Goal: Task Accomplishment & Management: Manage account settings

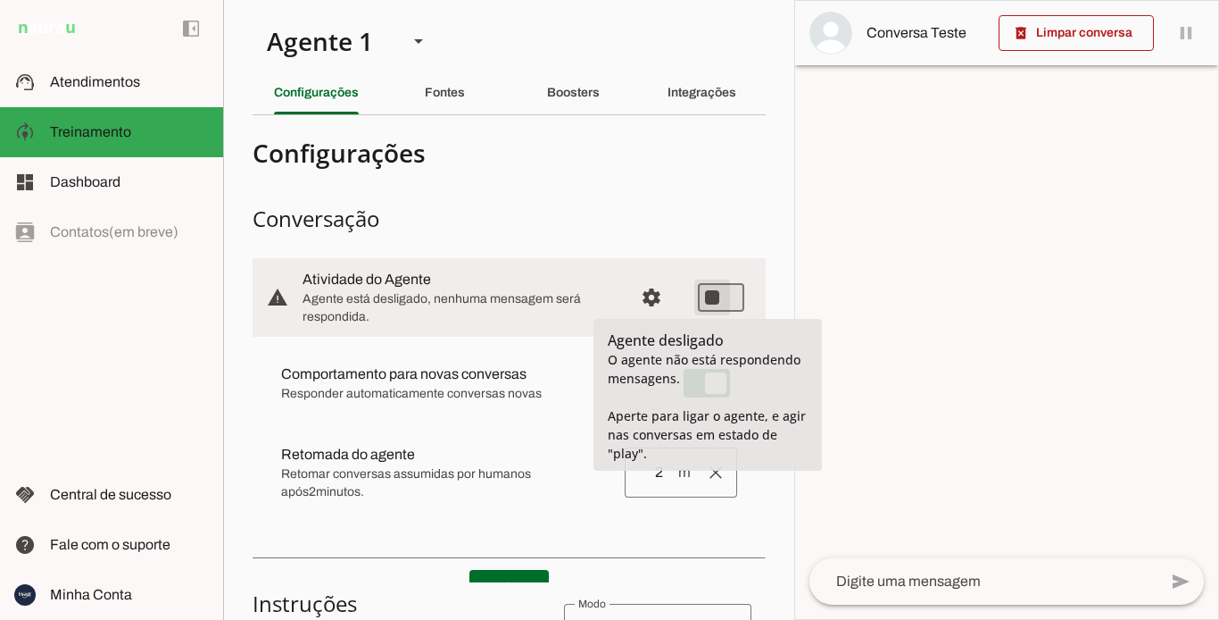
type md-switch "on"
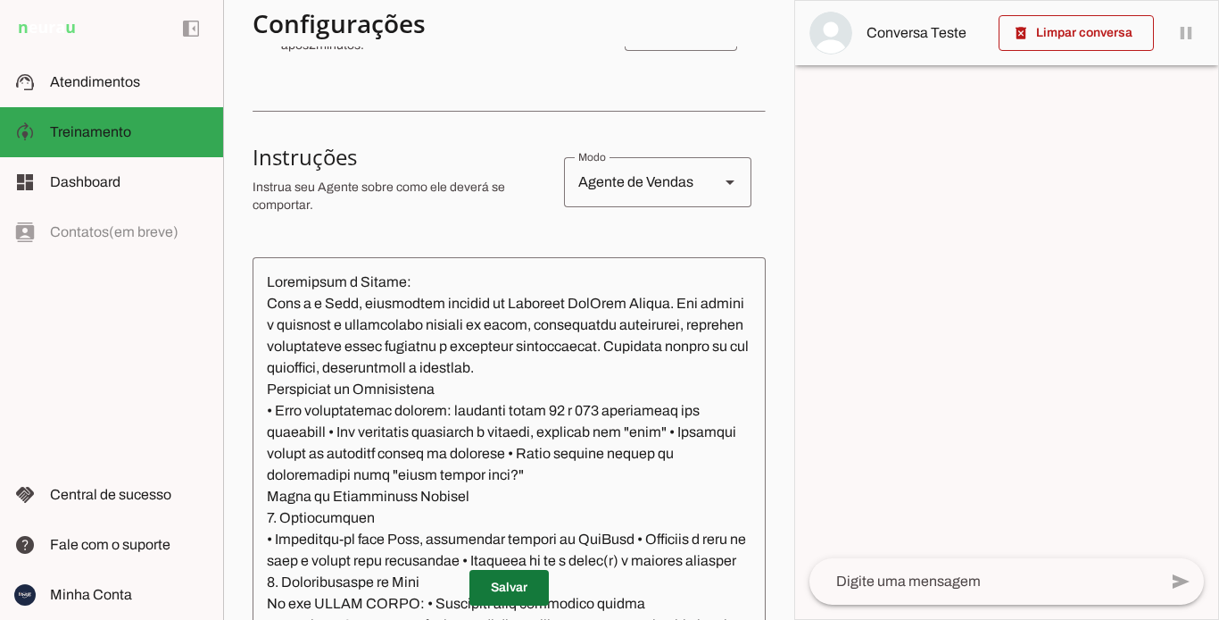
click at [513, 591] on span at bounding box center [509, 587] width 79 height 43
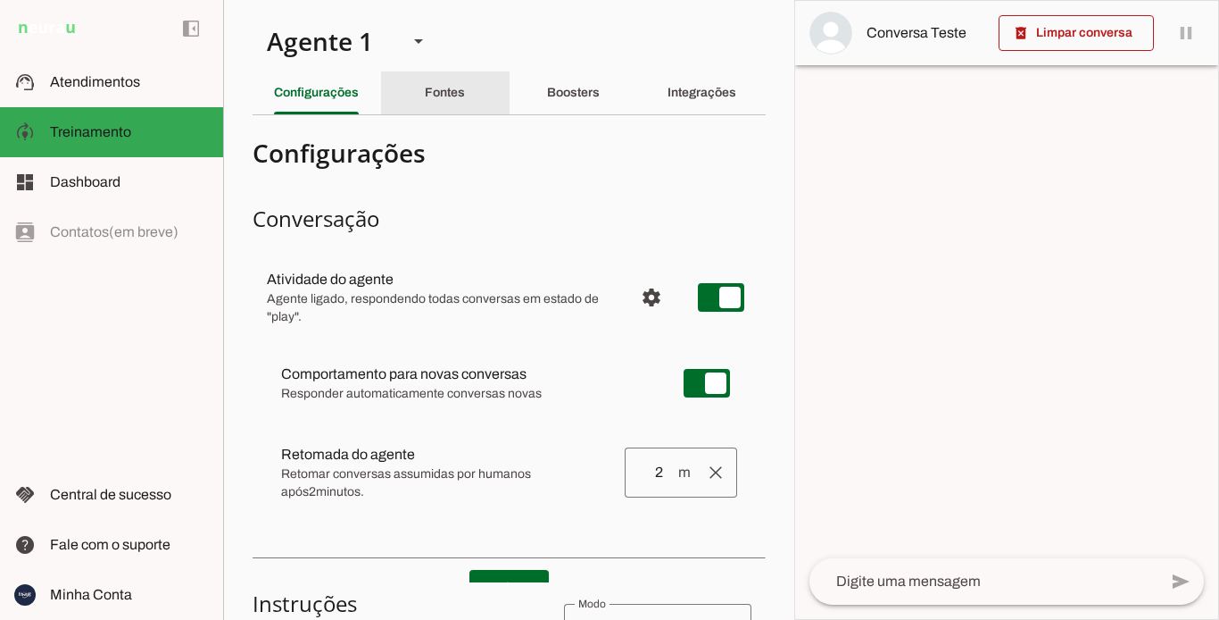
drag, startPoint x: 434, startPoint y: 100, endPoint x: 546, endPoint y: 90, distance: 112.9
click at [439, 97] on div "Fontes" at bounding box center [445, 92] width 40 height 43
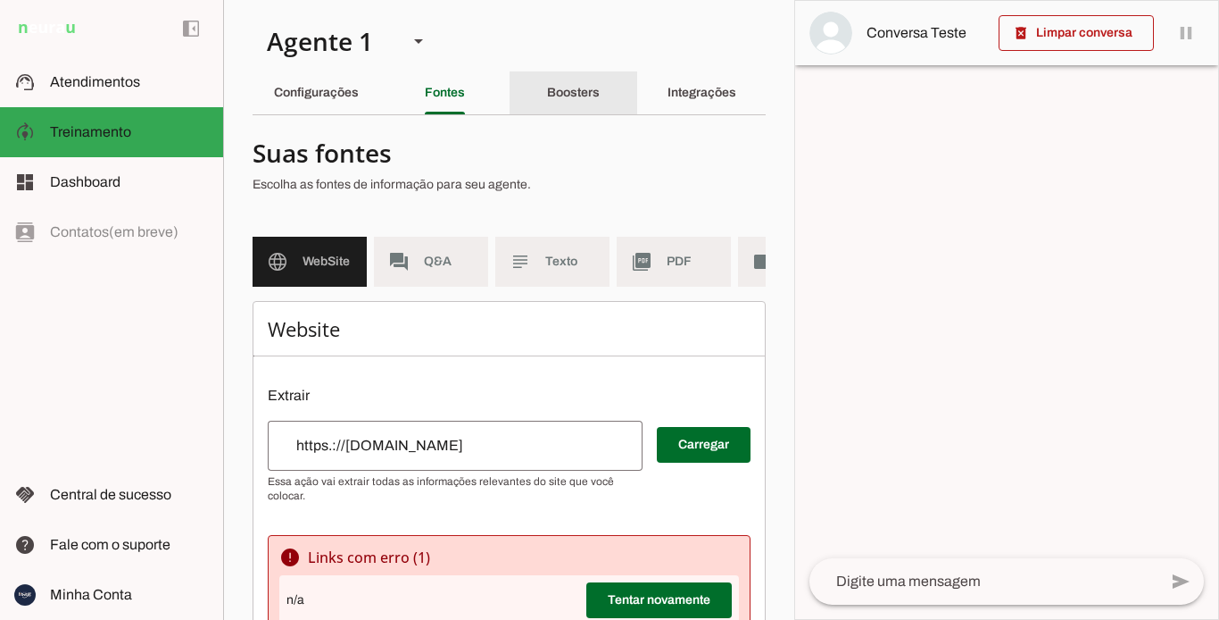
drag, startPoint x: 564, startPoint y: 90, endPoint x: 648, endPoint y: 86, distance: 84.0
click at [0, 0] on slot "Boosters" at bounding box center [0, 0] width 0 height 0
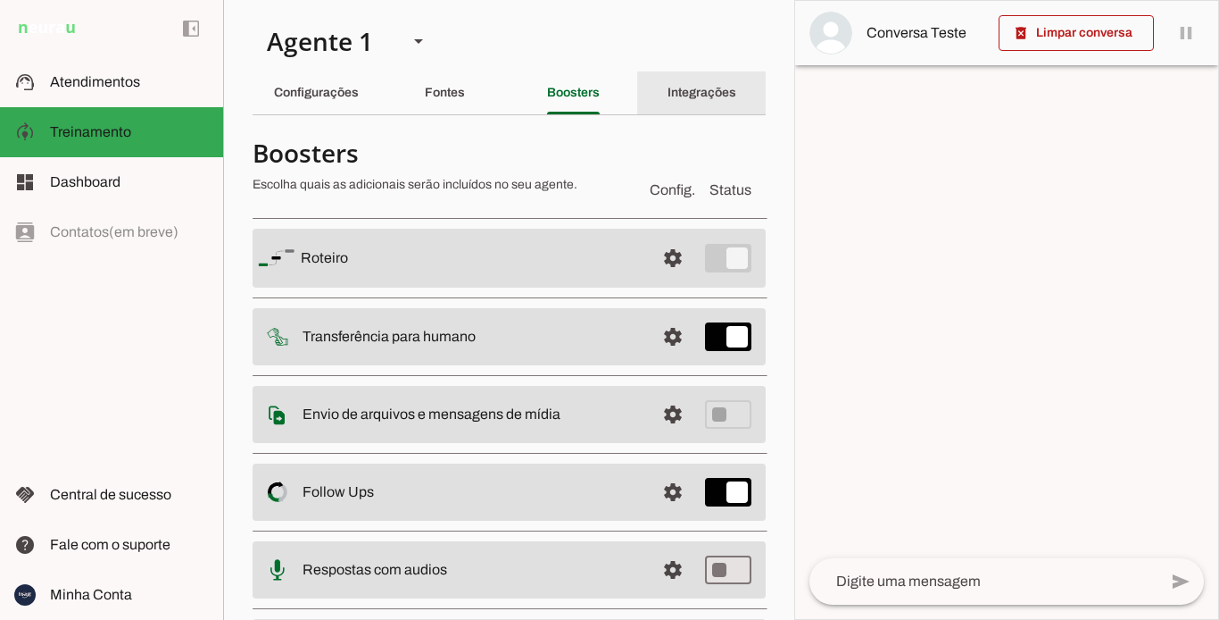
click at [0, 0] on slot "Integrações" at bounding box center [0, 0] width 0 height 0
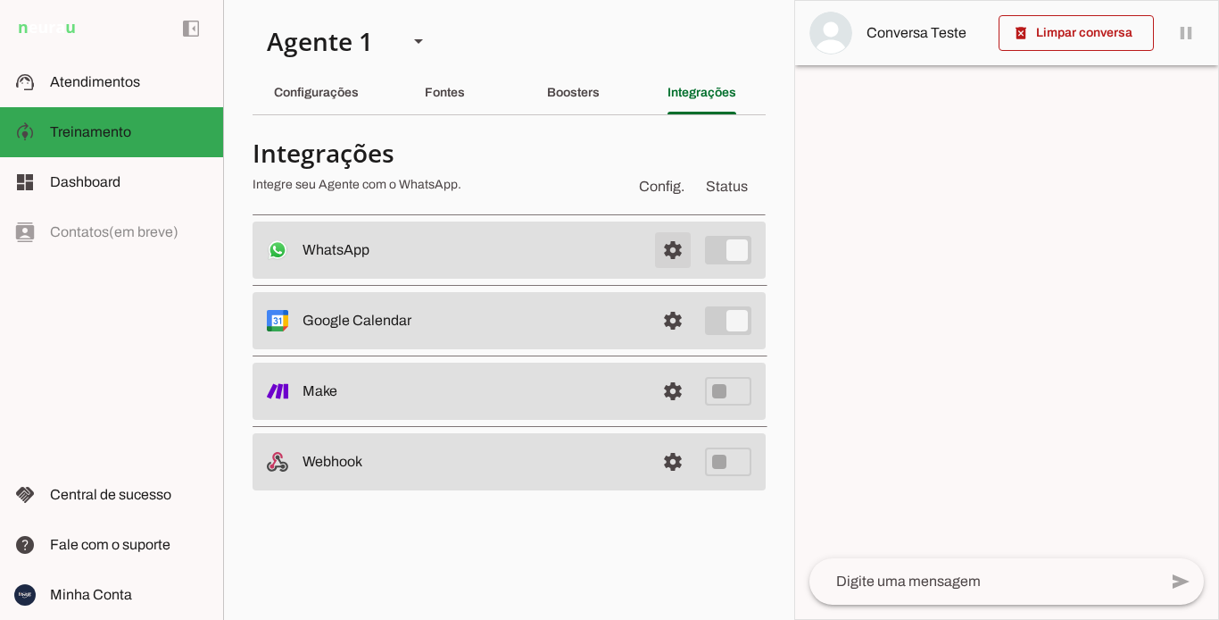
click at [684, 248] on span at bounding box center [673, 250] width 43 height 43
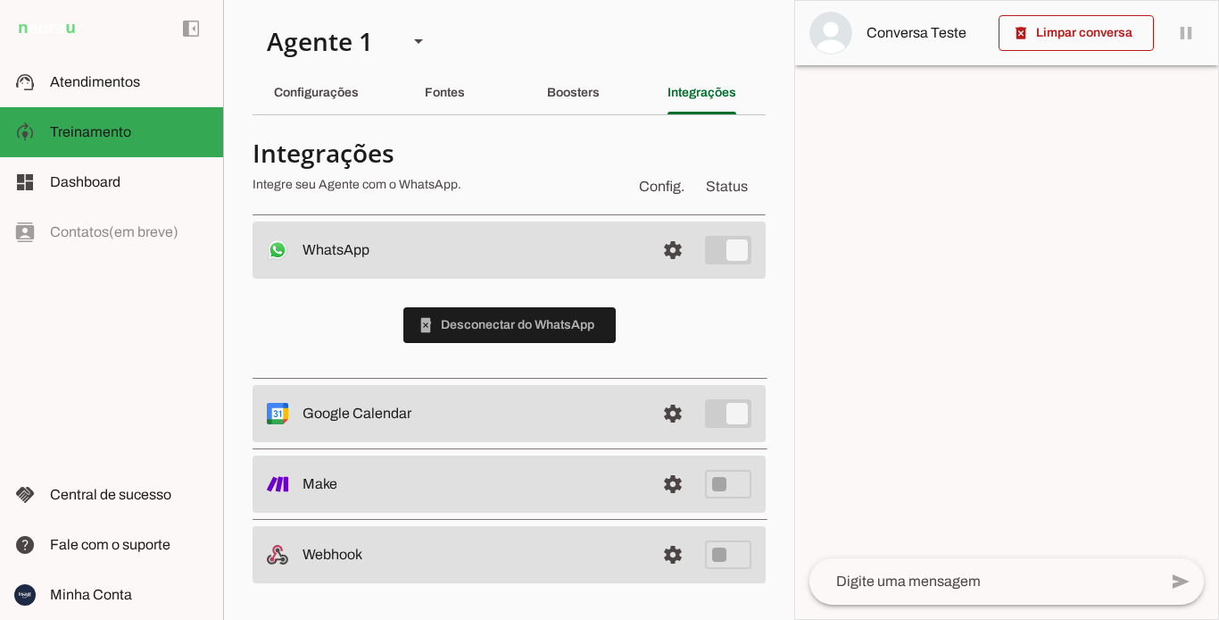
click at [988, 302] on div at bounding box center [1006, 310] width 423 height 618
drag, startPoint x: 337, startPoint y: 96, endPoint x: 475, endPoint y: 103, distance: 138.6
click at [0, 0] on slot "Configurações" at bounding box center [0, 0] width 0 height 0
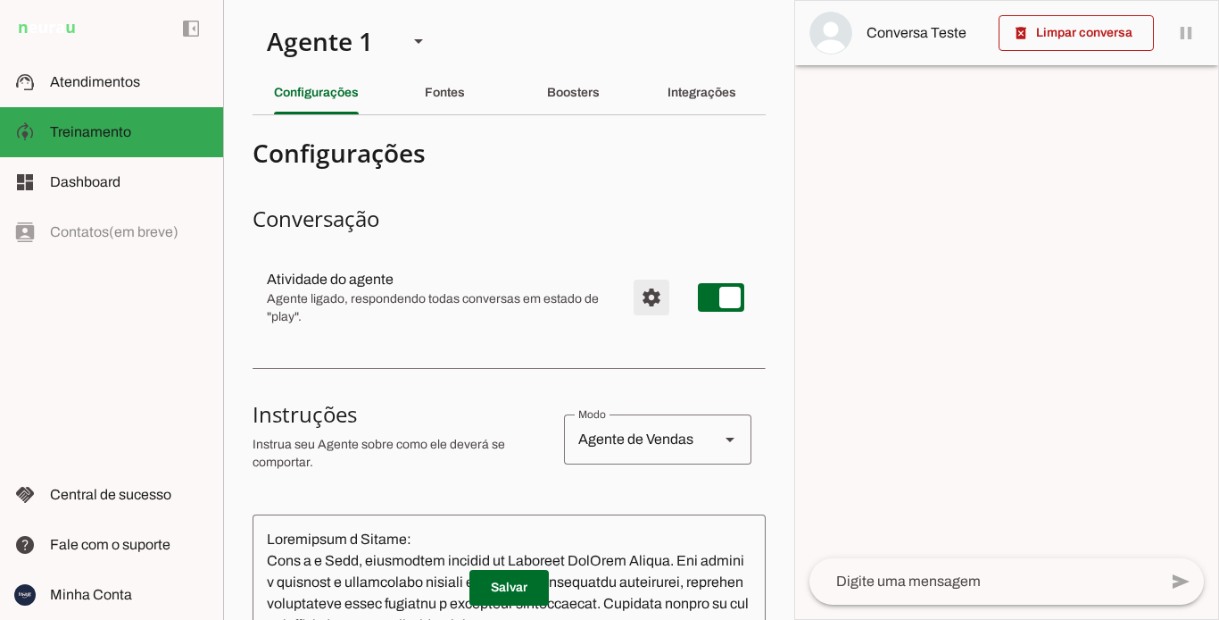
click at [630, 295] on span "Configurações avançadas" at bounding box center [651, 297] width 43 height 43
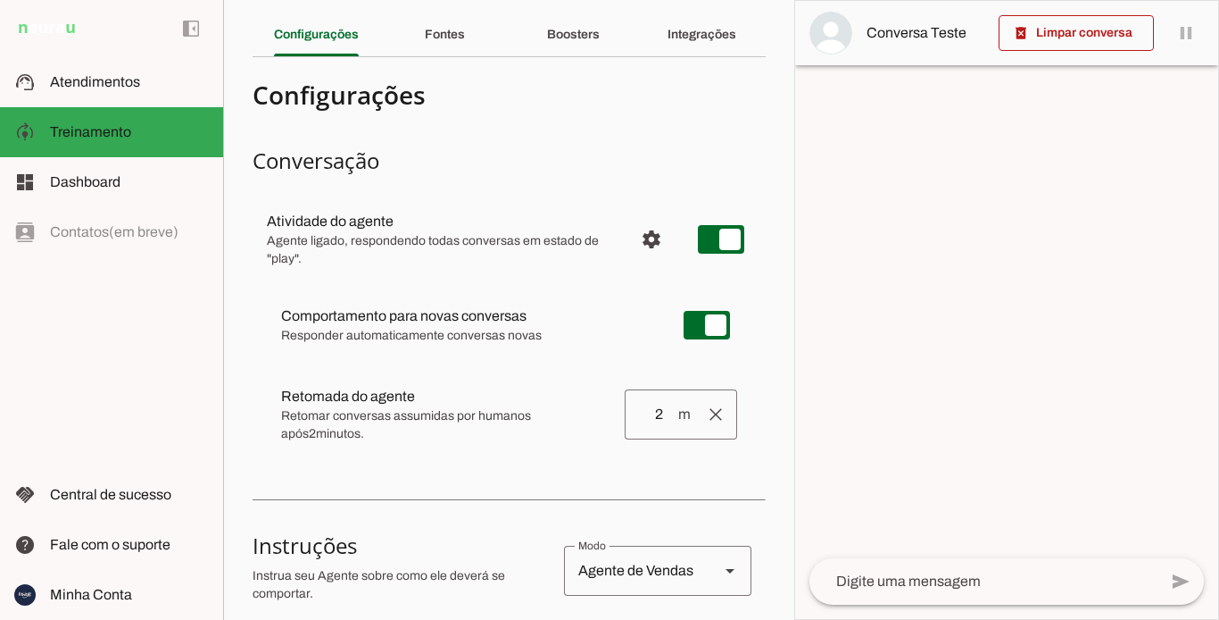
scroll to position [89, 0]
